Goal: Task Accomplishment & Management: Complete application form

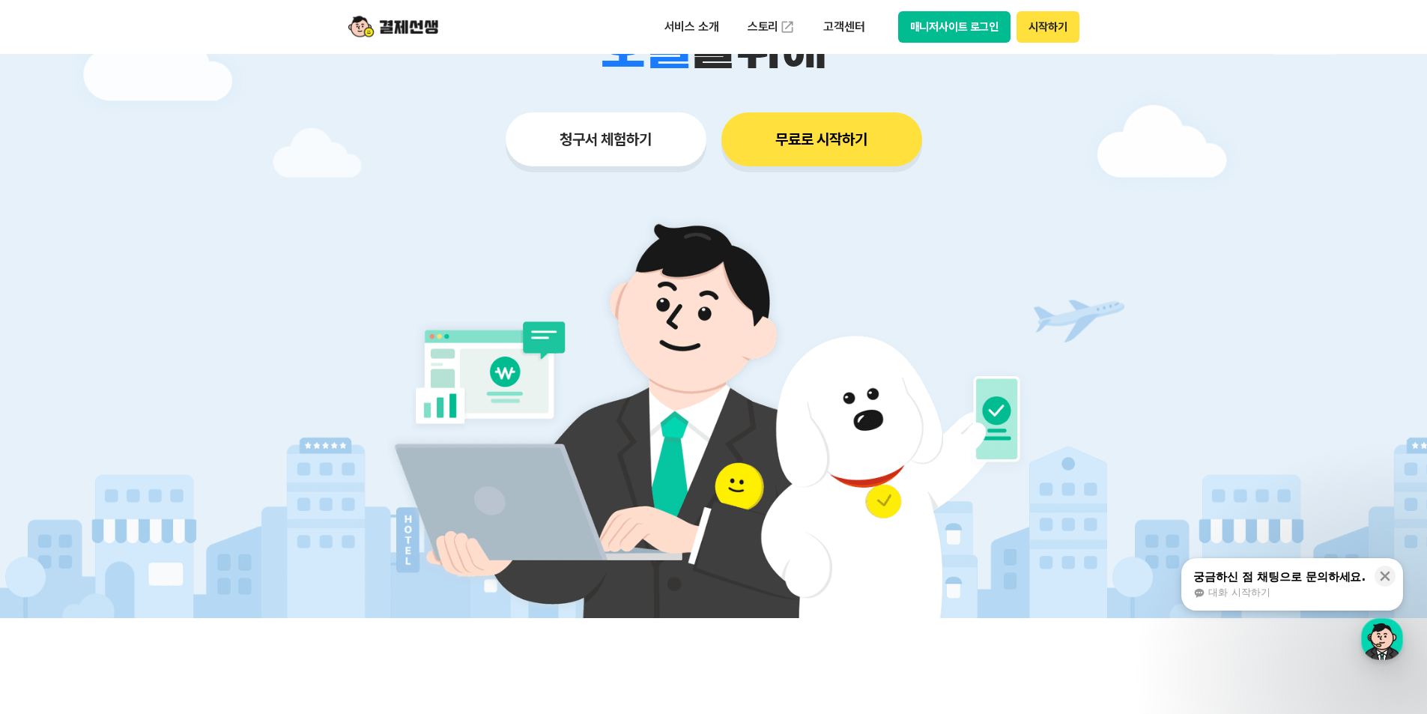
scroll to position [225, 0]
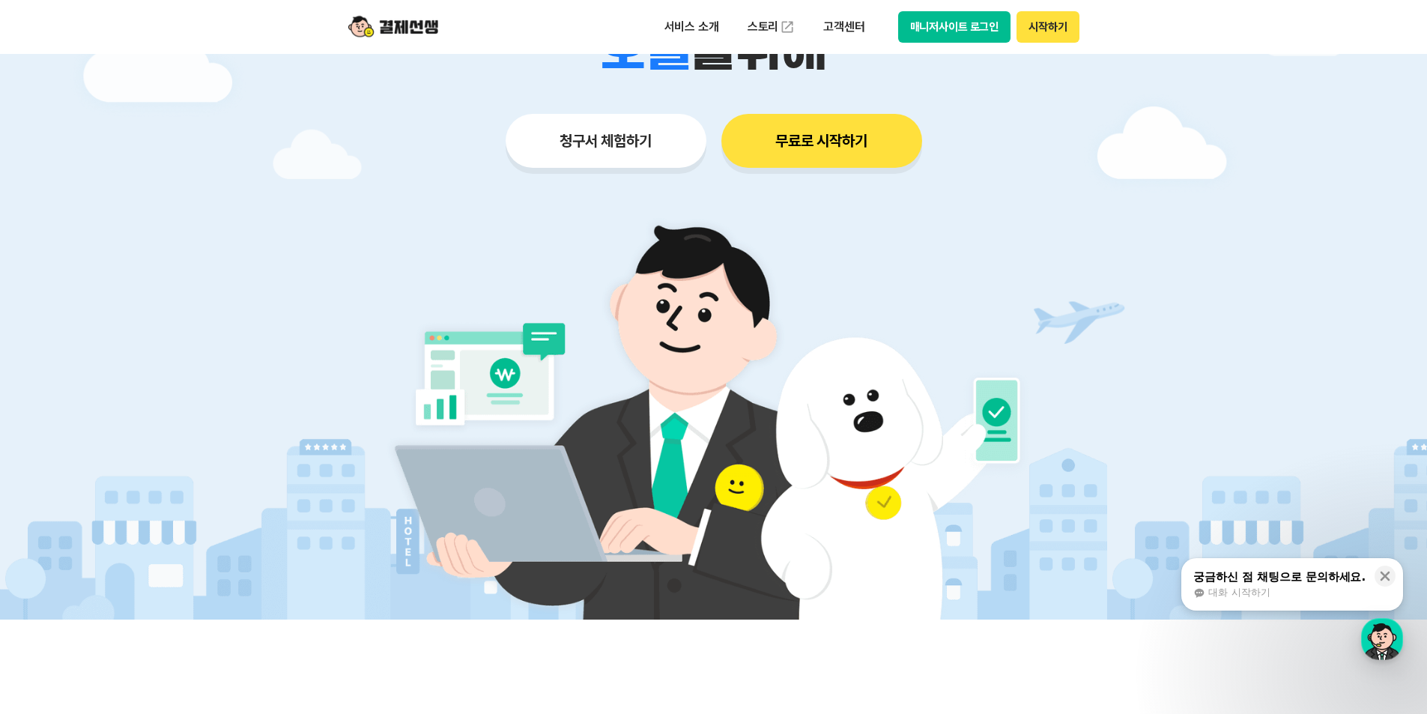
click at [845, 143] on button "무료로 시작하기" at bounding box center [821, 141] width 201 height 54
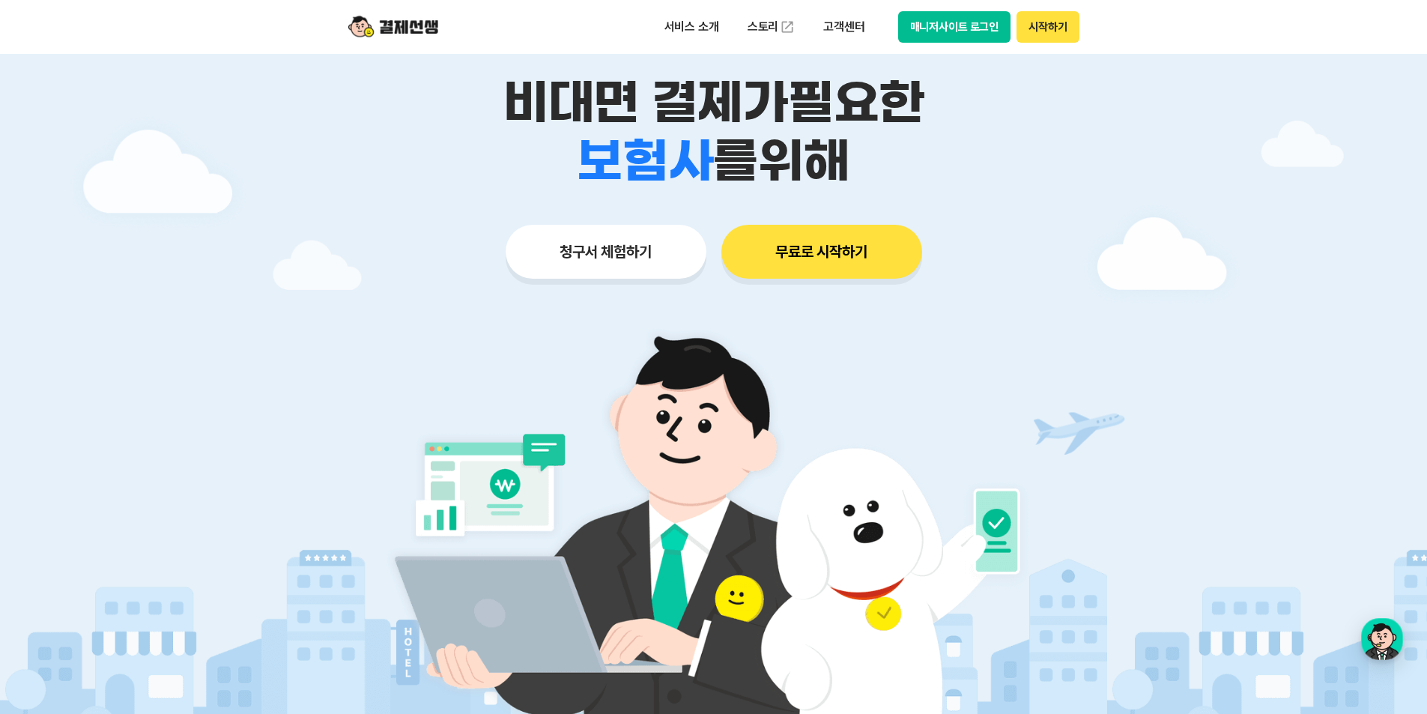
scroll to position [0, 0]
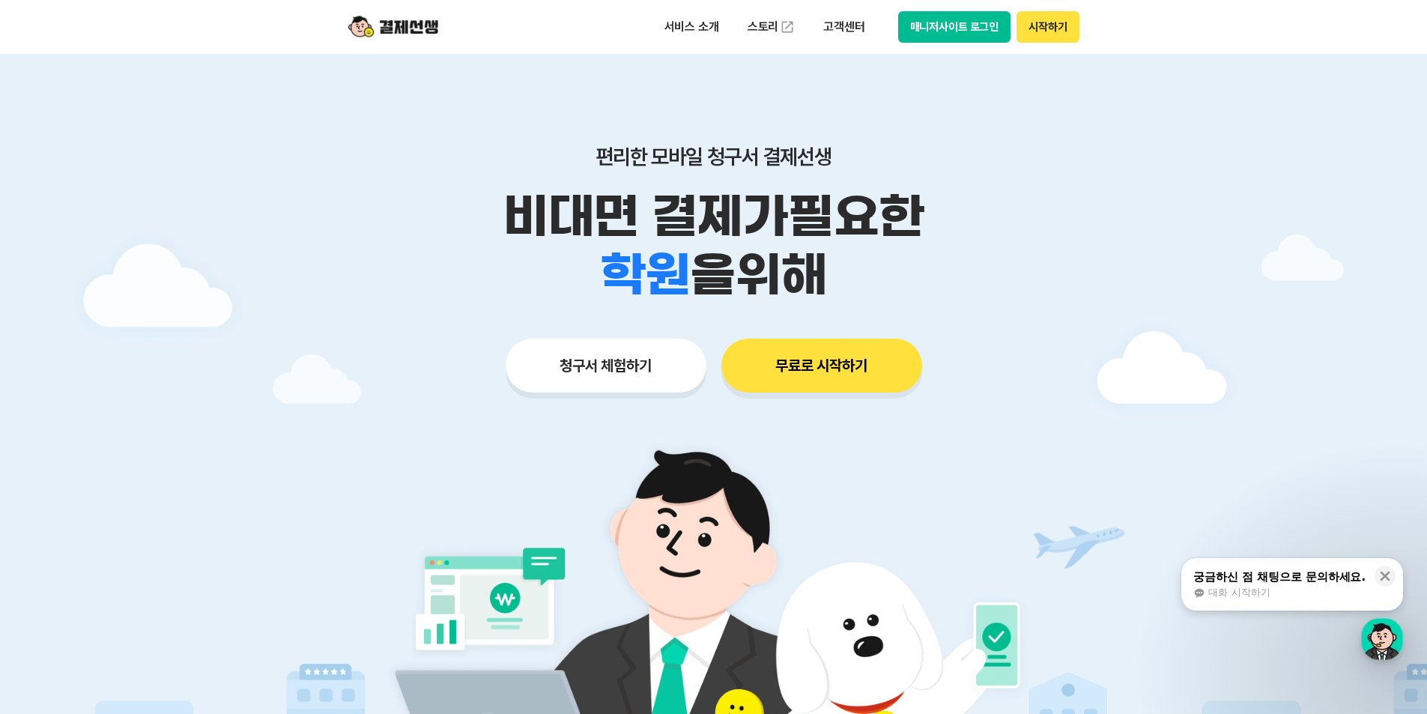
click at [589, 375] on button "청구서 체험하기" at bounding box center [606, 366] width 201 height 54
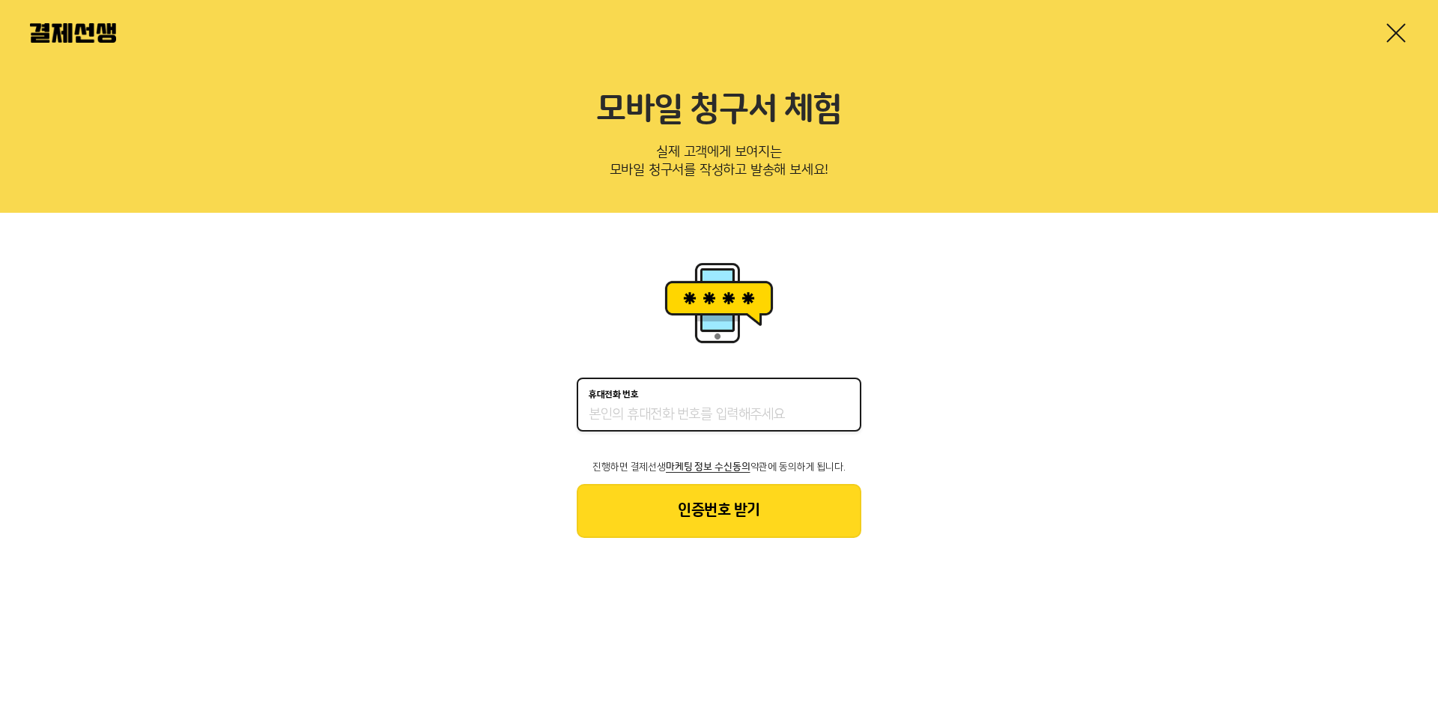
click at [702, 410] on input "휴대전화 번호" at bounding box center [719, 415] width 261 height 18
type input "01091916004"
